Goal: Check status: Check status

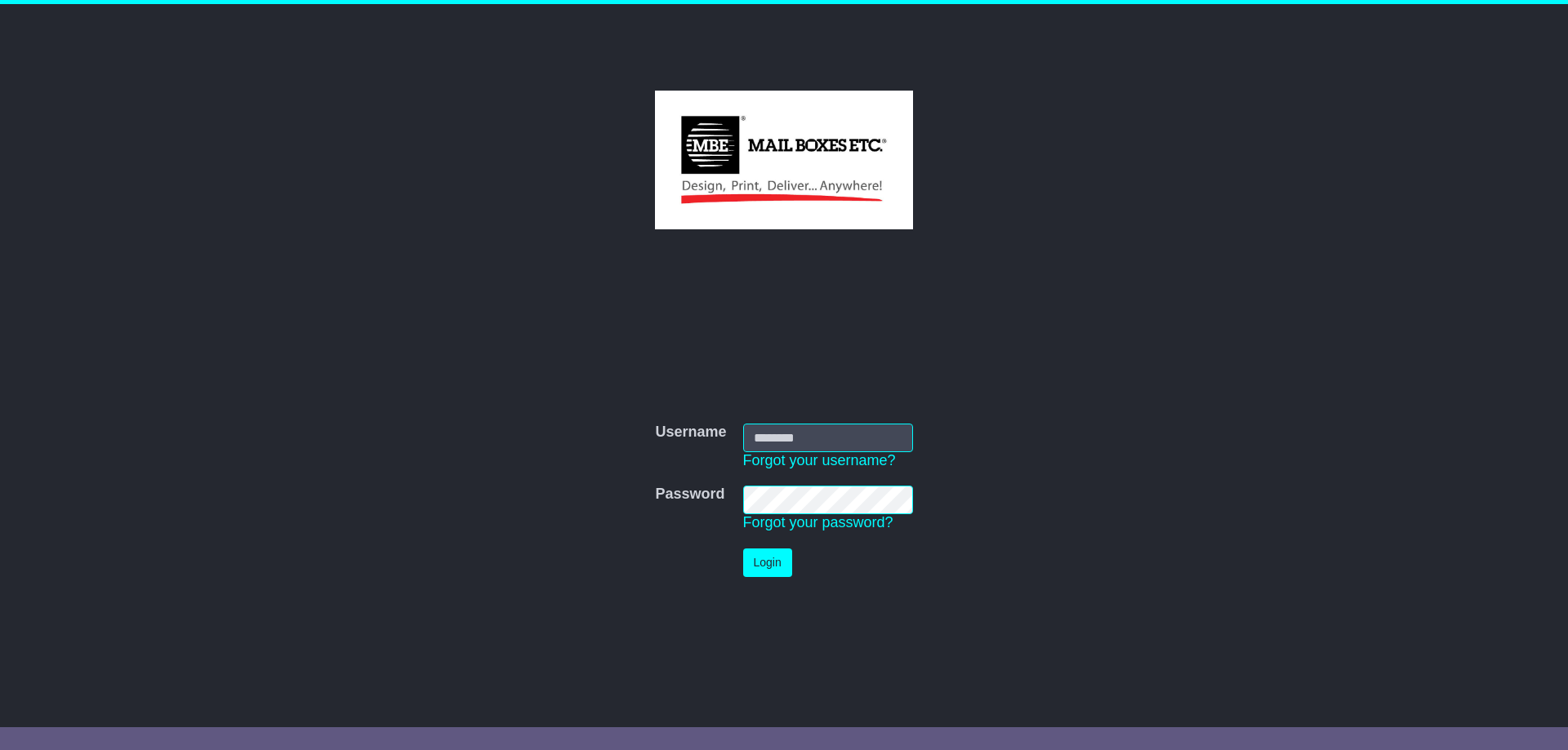
type input "**********"
click at [762, 564] on button "Login" at bounding box center [767, 562] width 49 height 28
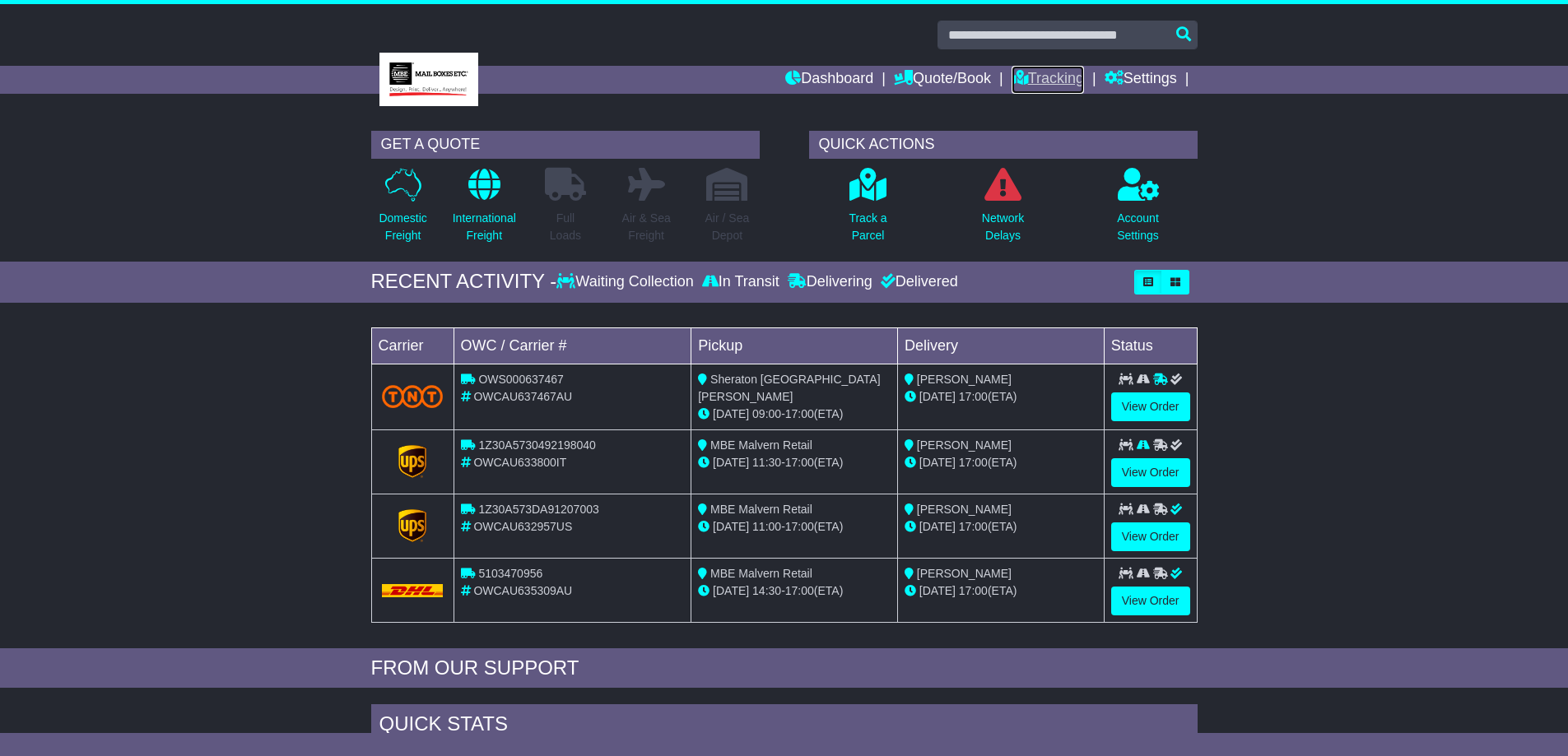
click at [1060, 78] on link "Tracking" at bounding box center [1048, 79] width 72 height 28
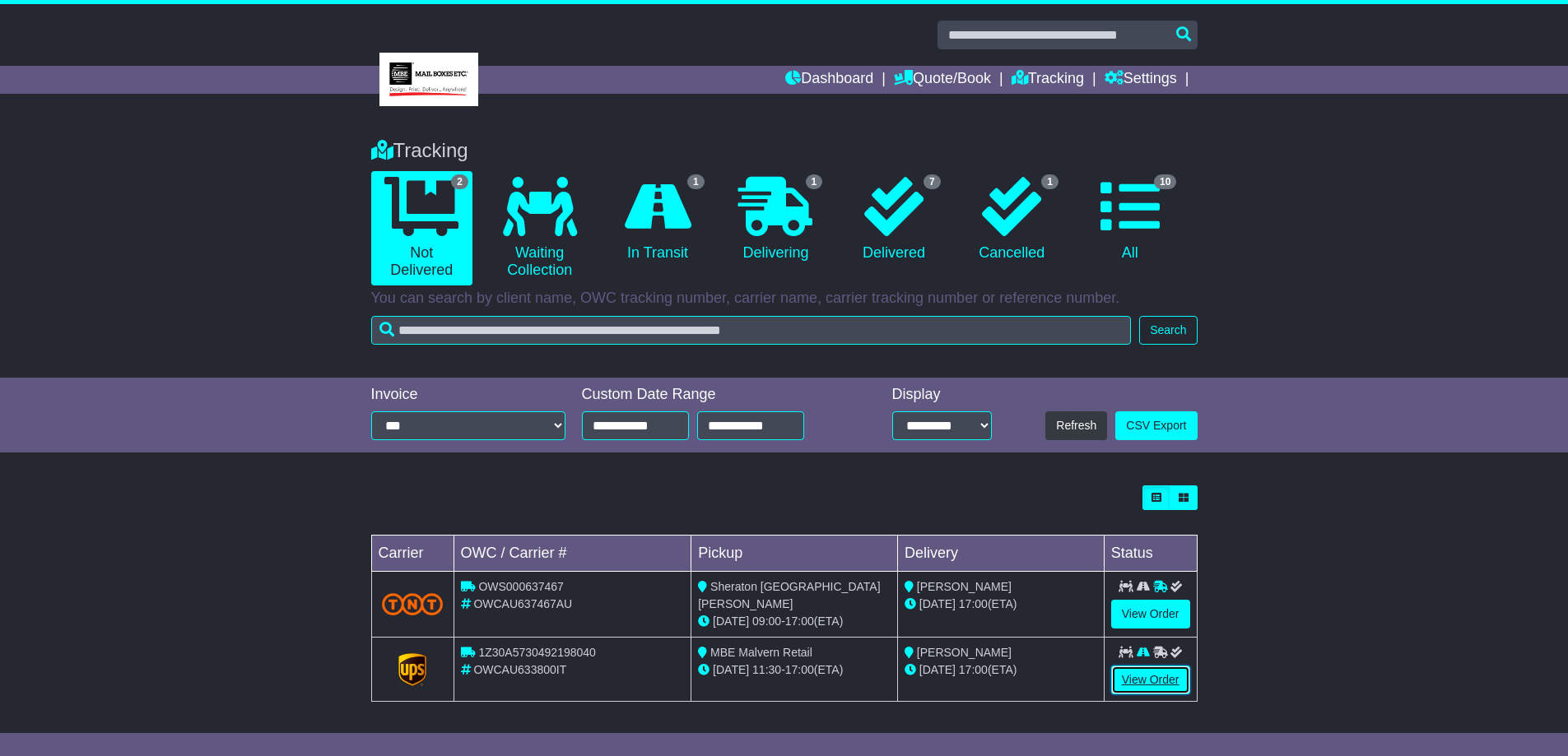
click at [1135, 679] on link "View Order" at bounding box center [1151, 679] width 79 height 28
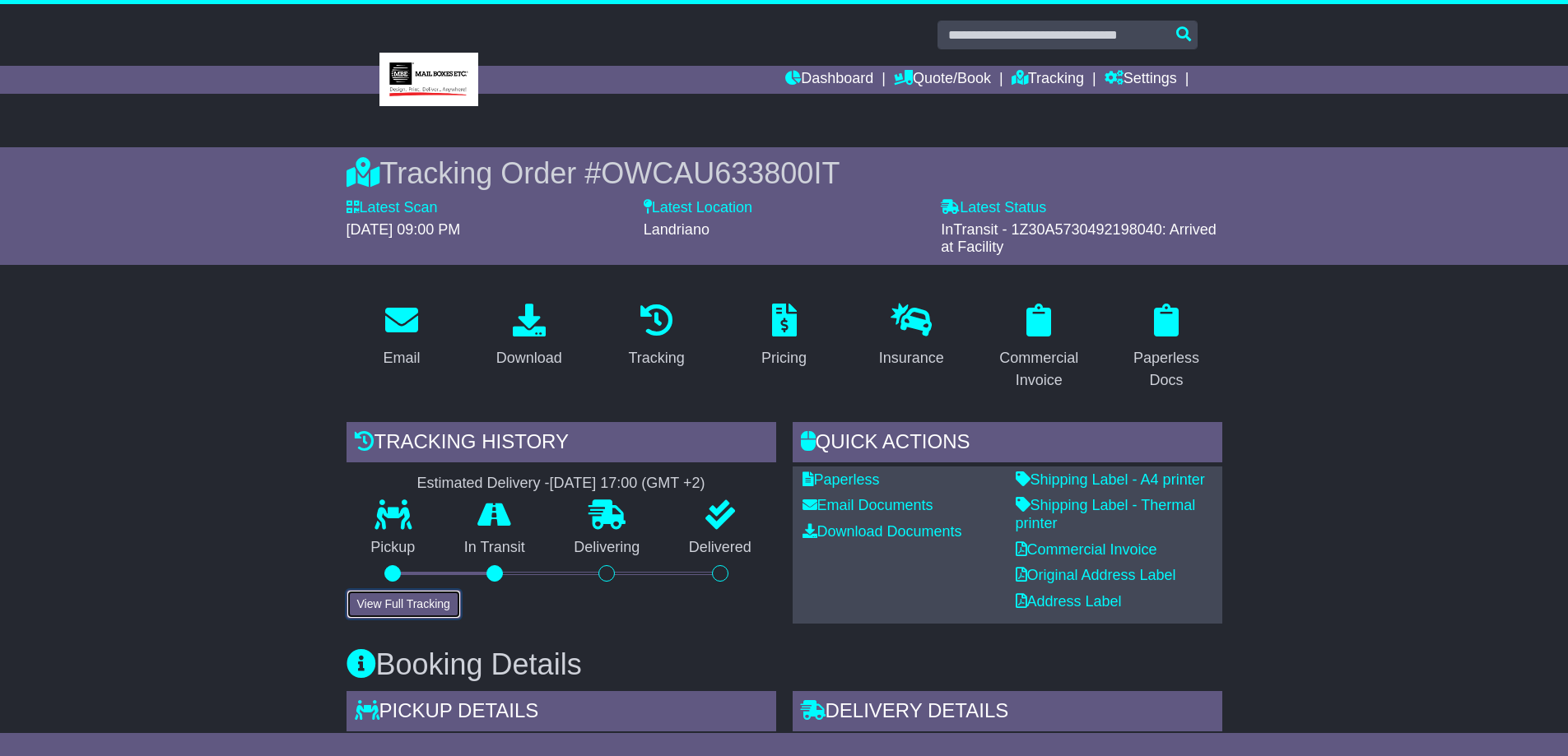
click at [399, 613] on button "View Full Tracking" at bounding box center [404, 603] width 115 height 28
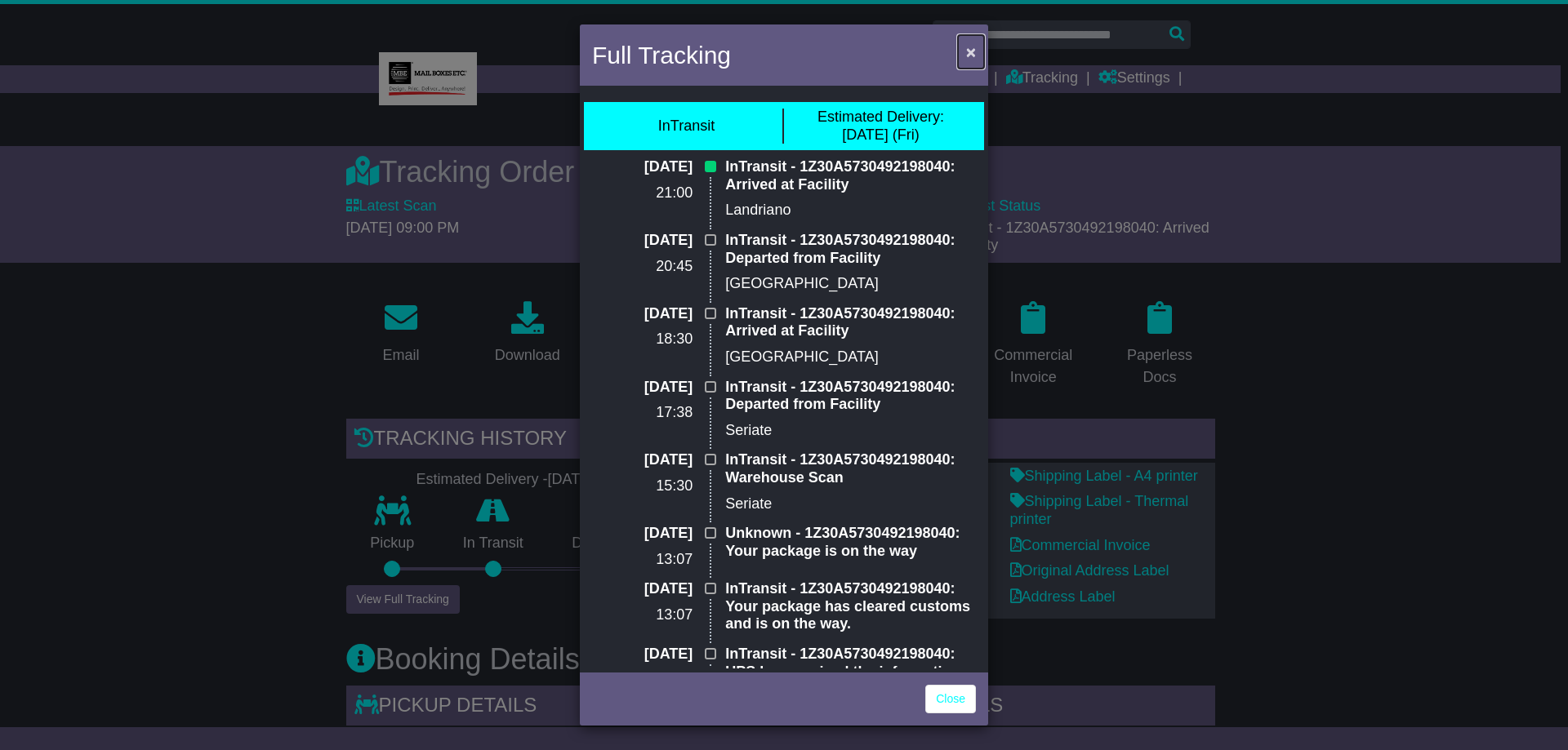
click at [970, 55] on span "×" at bounding box center [970, 52] width 9 height 19
